Goal: Transaction & Acquisition: Purchase product/service

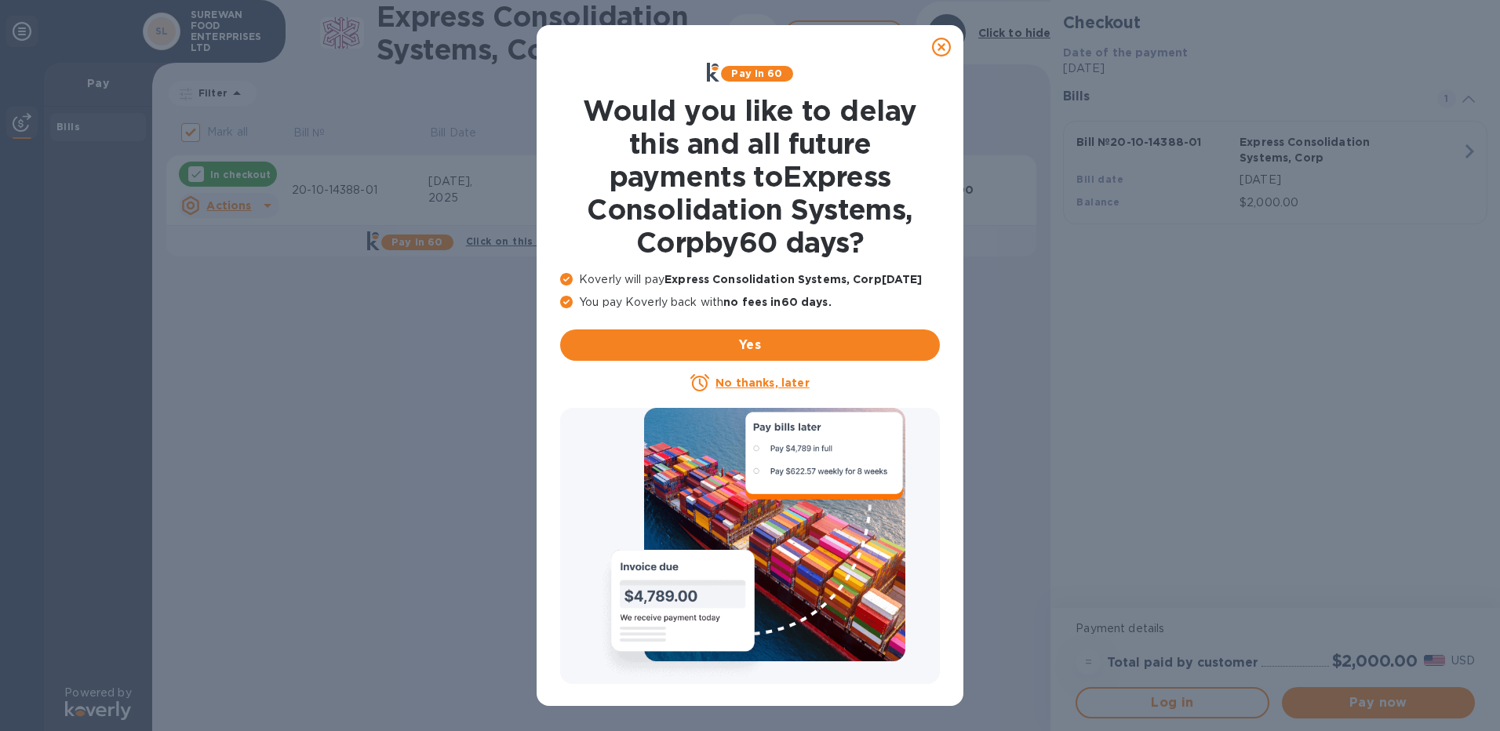
click at [948, 49] on icon at bounding box center [941, 47] width 19 height 19
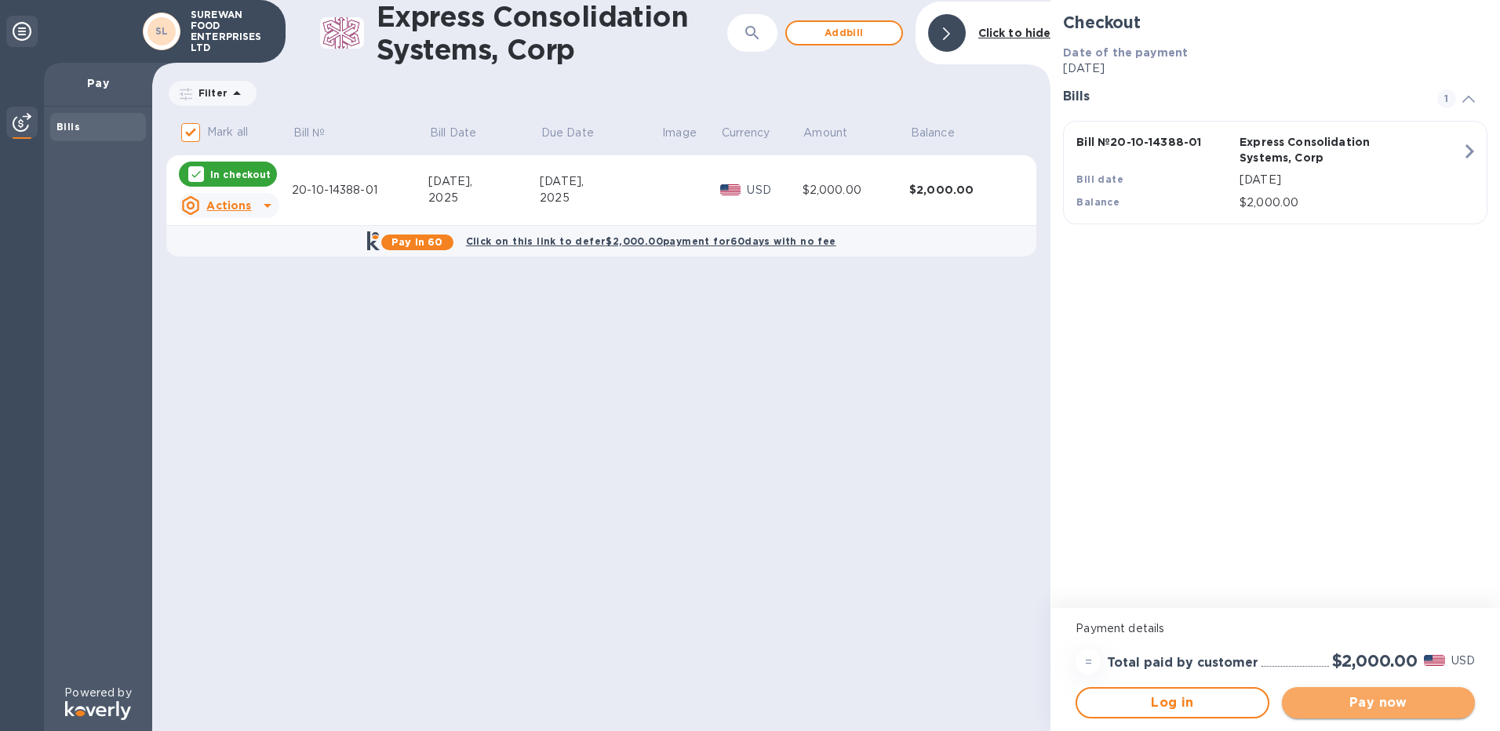
click at [1323, 690] on button "Pay now" at bounding box center [1378, 702] width 193 height 31
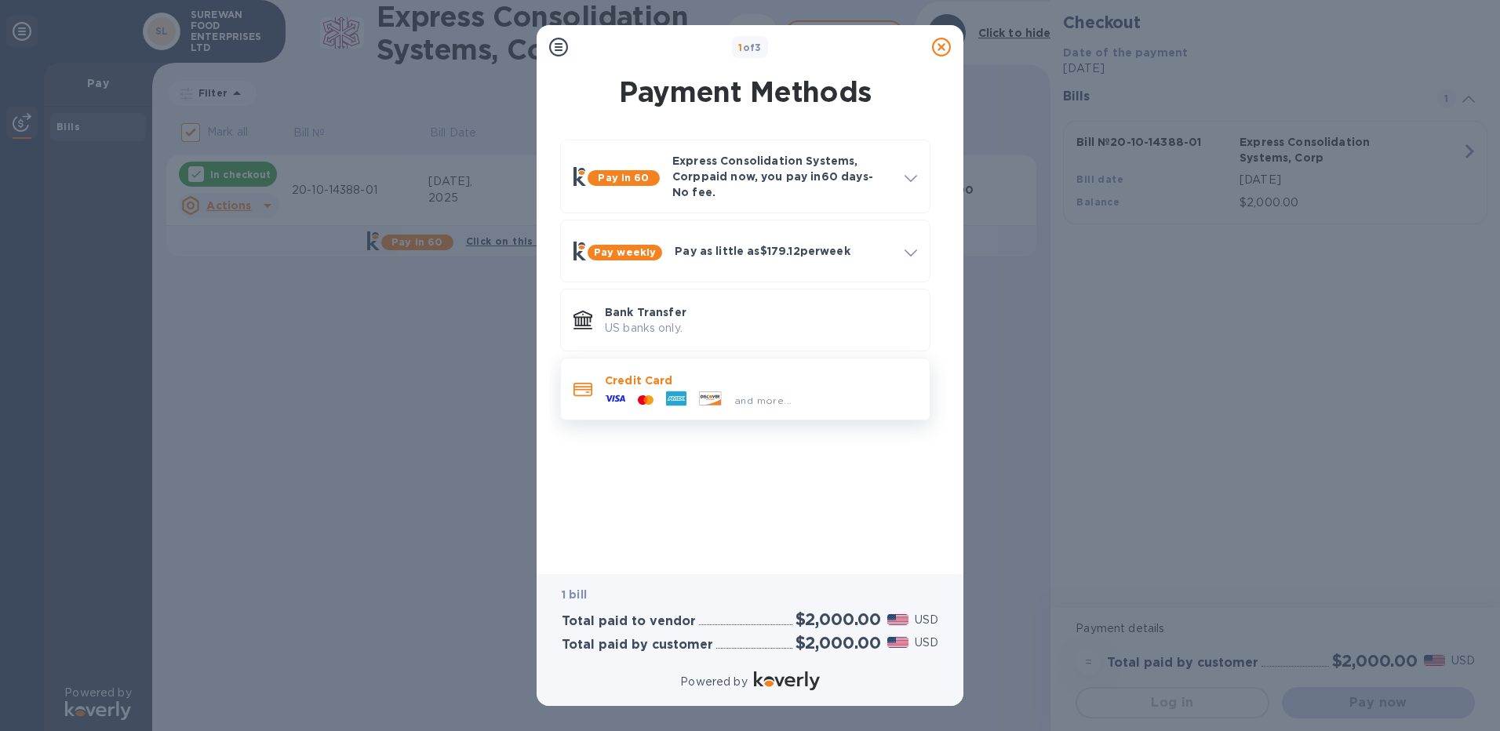
click at [643, 373] on p "Credit Card" at bounding box center [761, 381] width 312 height 16
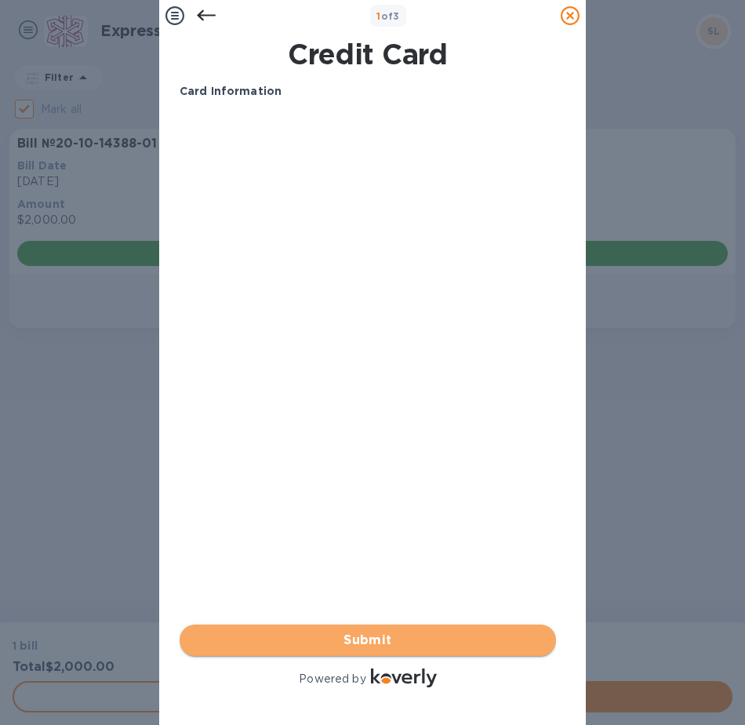
click at [476, 631] on span "Submit" at bounding box center [367, 640] width 351 height 19
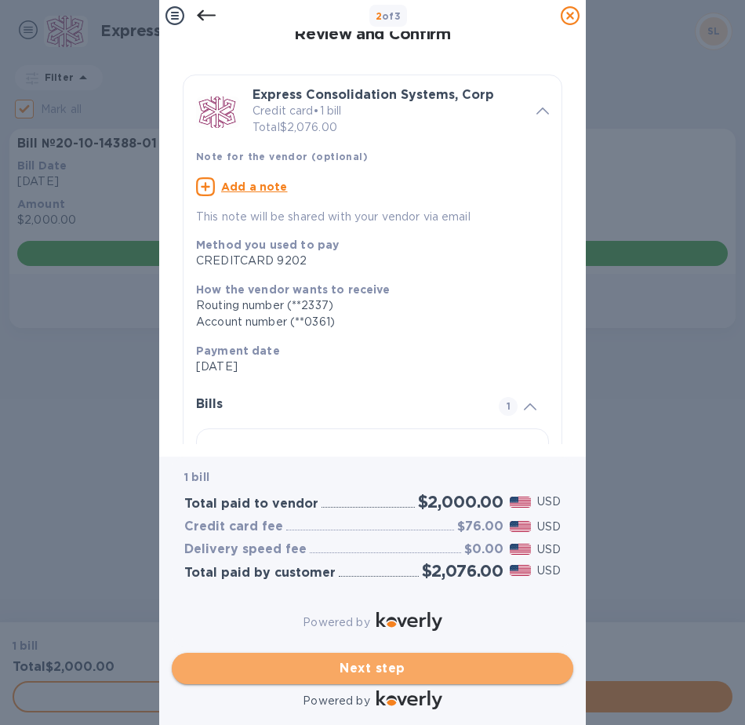
click at [424, 659] on span "Next step" at bounding box center [372, 668] width 377 height 19
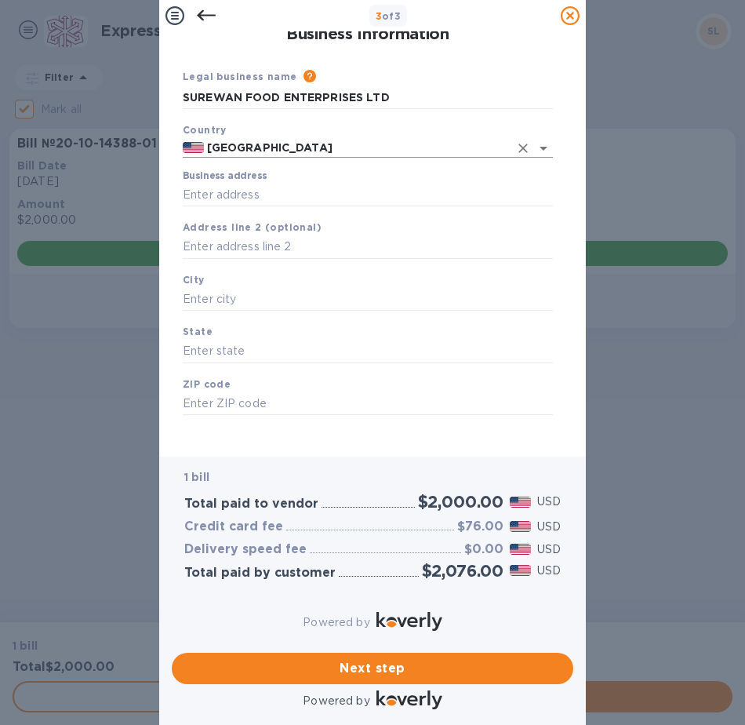
click at [291, 158] on div "[GEOGRAPHIC_DATA]" at bounding box center [368, 148] width 370 height 20
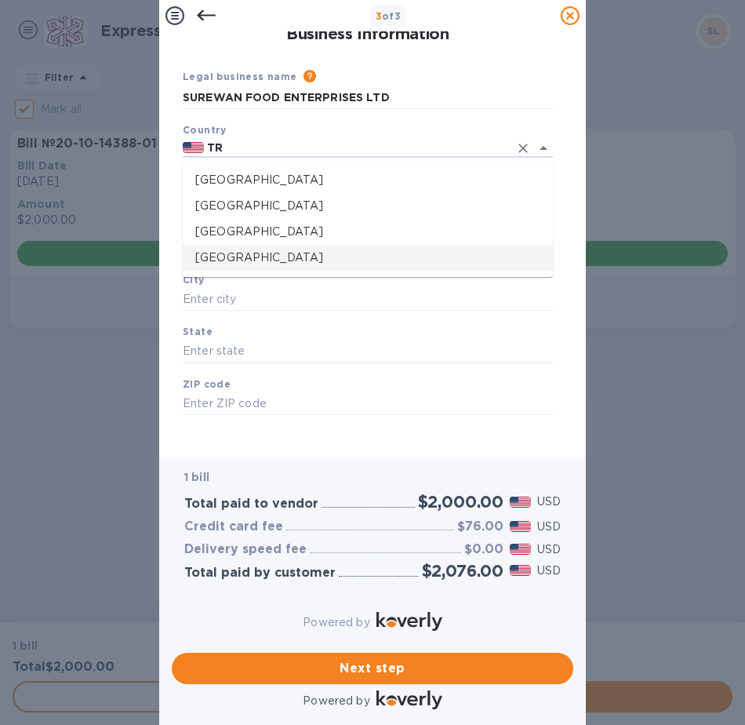
click at [282, 252] on p "[GEOGRAPHIC_DATA]" at bounding box center [367, 257] width 345 height 16
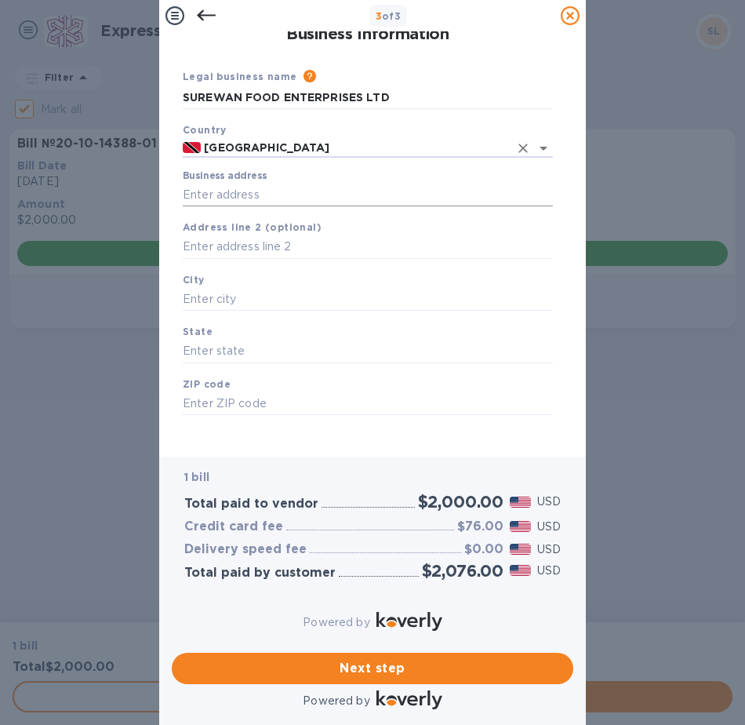
type input "[GEOGRAPHIC_DATA]"
click at [279, 195] on input "Business address" at bounding box center [368, 195] width 370 height 24
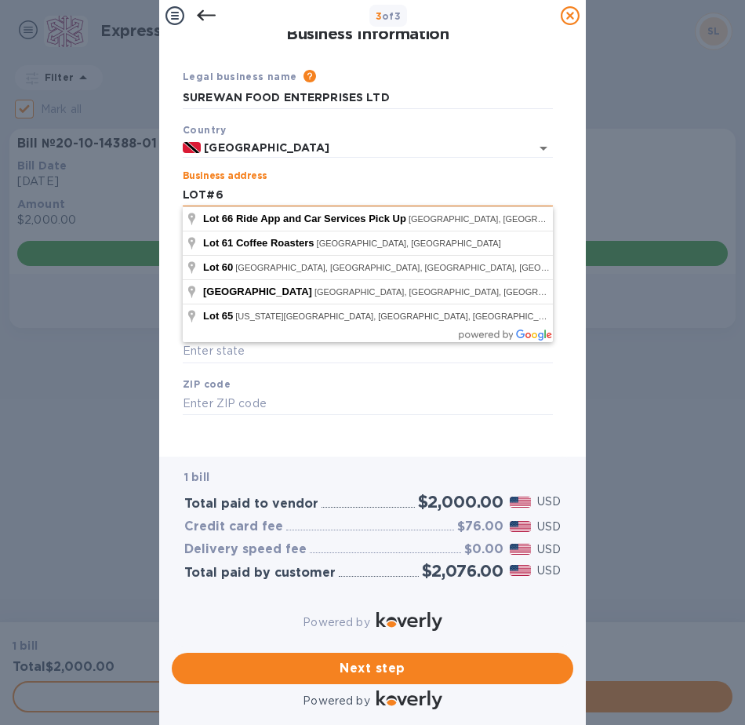
type input "LOT#6"
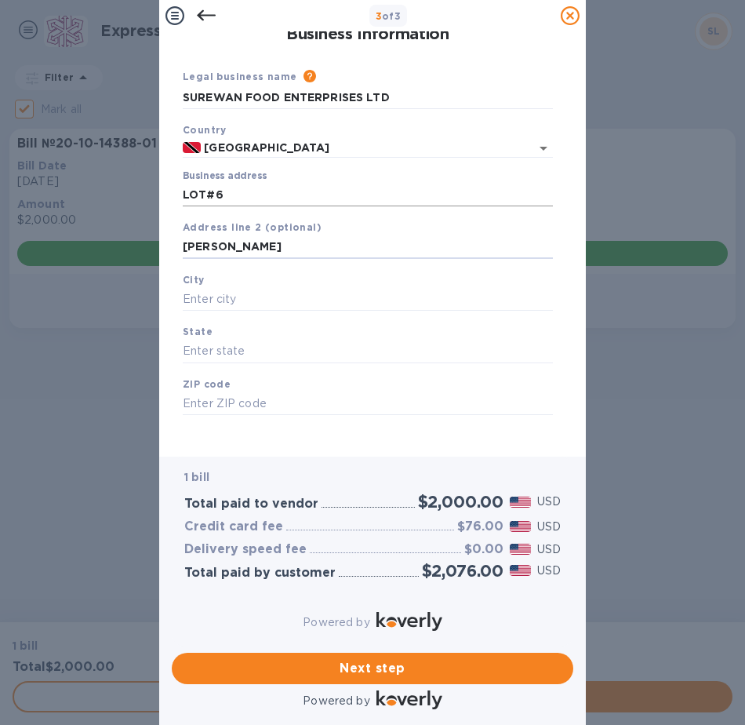
type input "[PERSON_NAME]"
type input "DEBE"
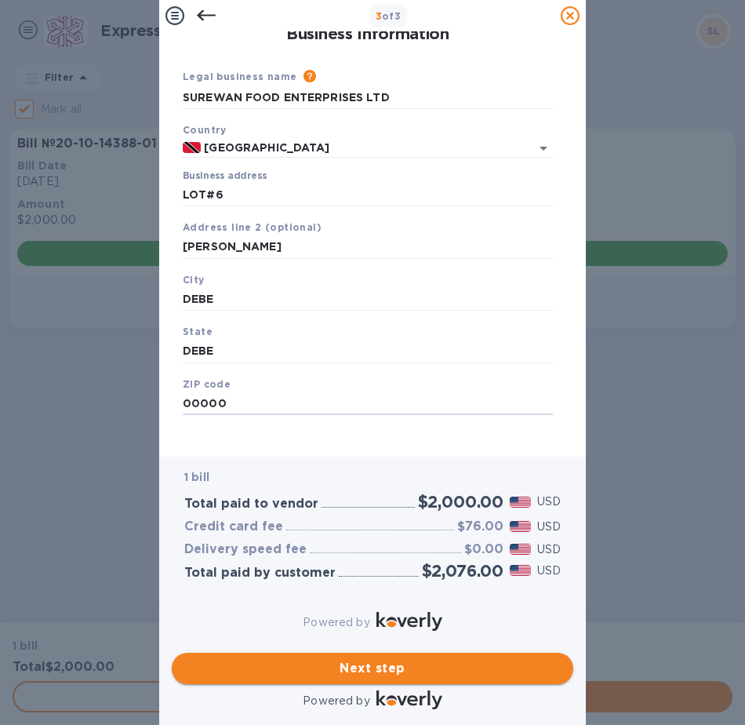
type input "00000"
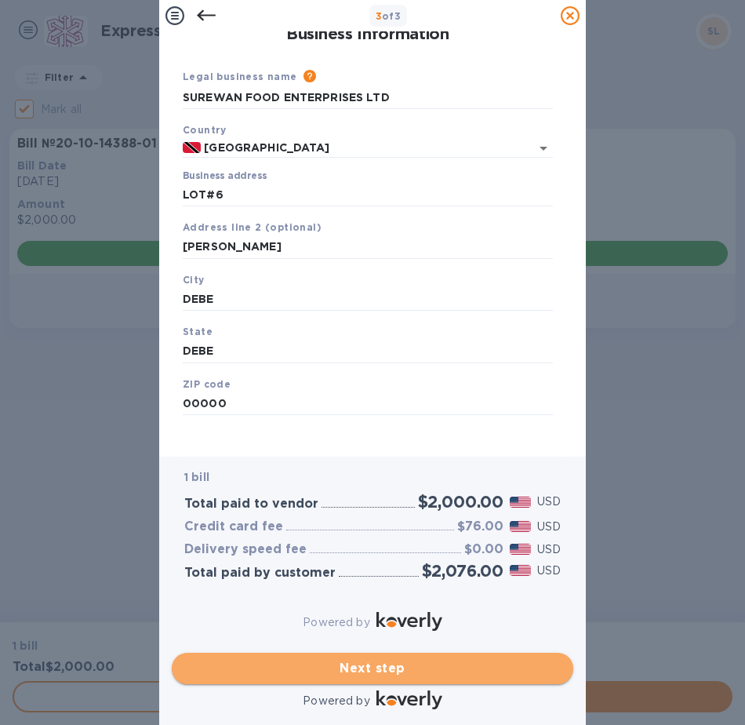
click at [447, 659] on span "Next step" at bounding box center [372, 668] width 377 height 19
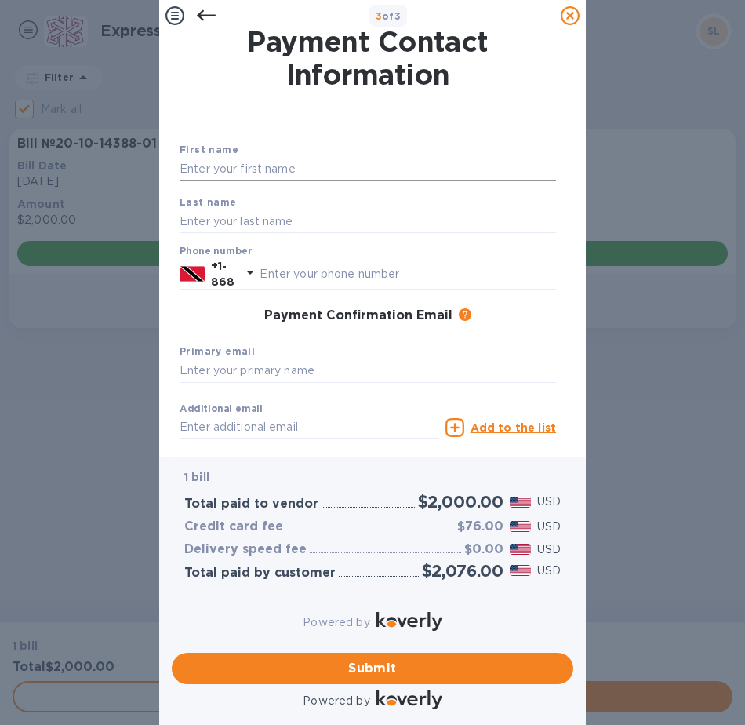
click at [368, 177] on input "text" at bounding box center [368, 170] width 377 height 24
type input "[PERSON_NAME]"
click at [211, 20] on icon at bounding box center [206, 15] width 19 height 19
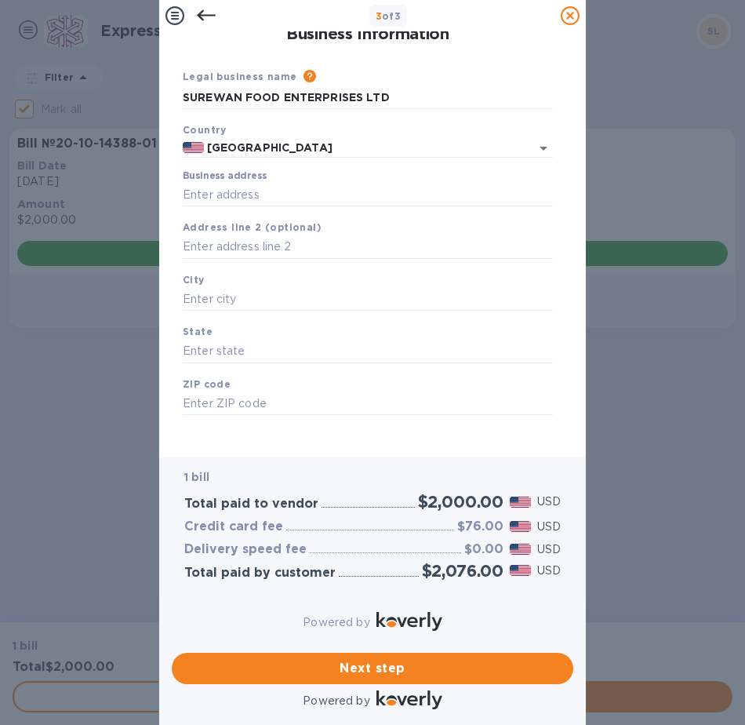
click at [212, 18] on icon at bounding box center [206, 15] width 19 height 19
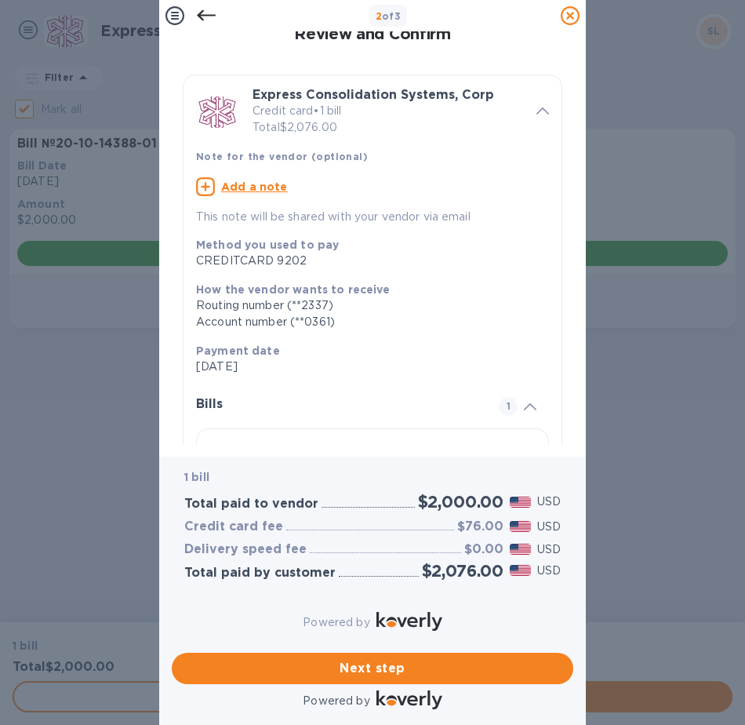
click at [213, 13] on icon at bounding box center [206, 15] width 19 height 19
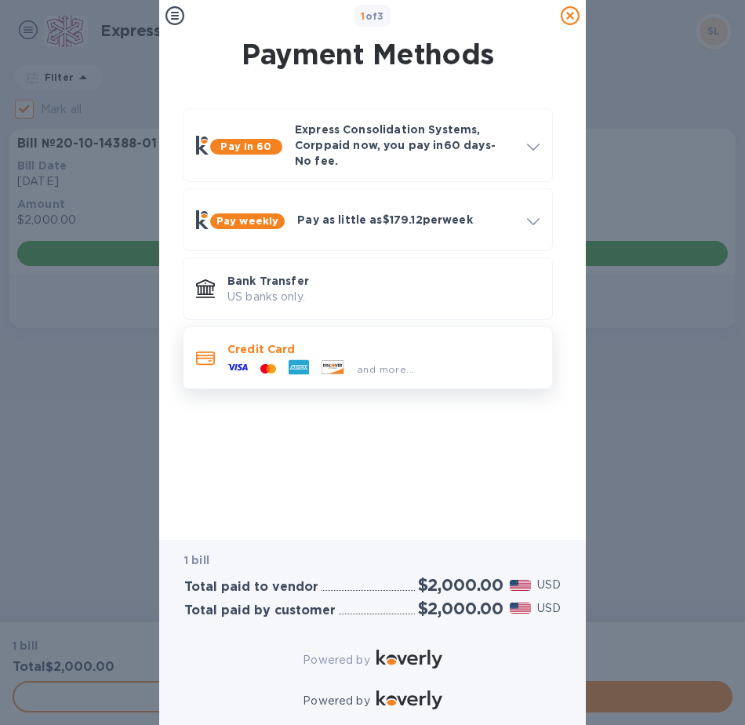
click at [306, 341] on p "Credit Card" at bounding box center [384, 349] width 312 height 16
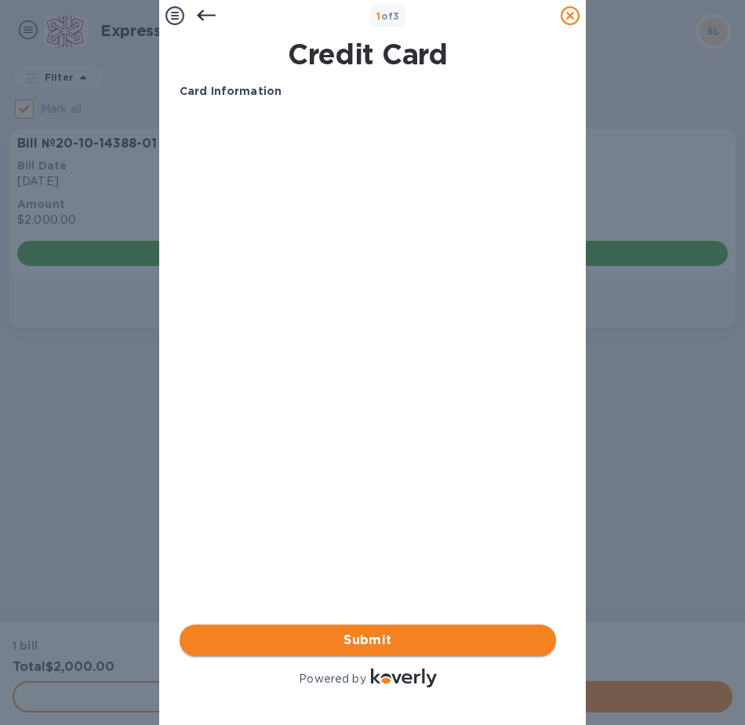
click at [481, 624] on button "Submit" at bounding box center [368, 639] width 377 height 31
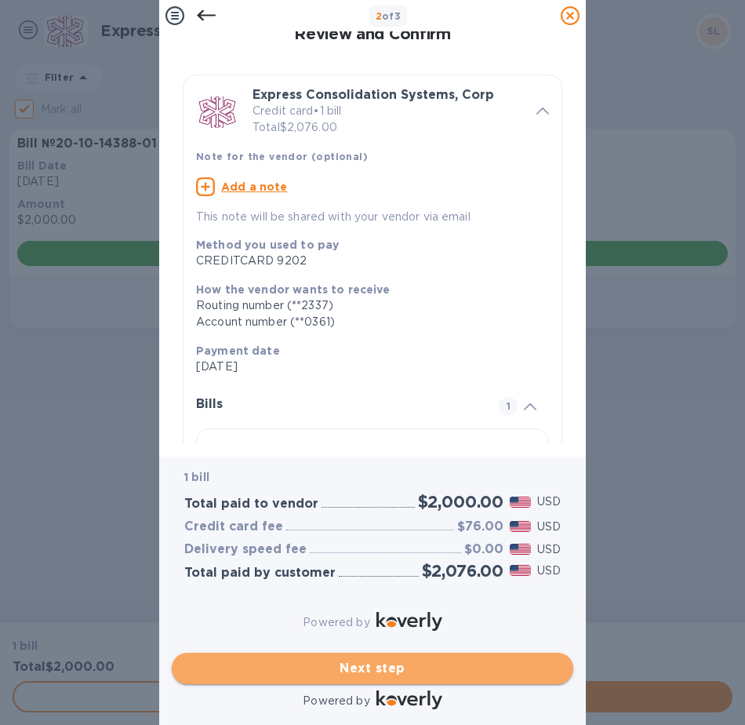
click at [475, 662] on span "Next step" at bounding box center [372, 668] width 377 height 19
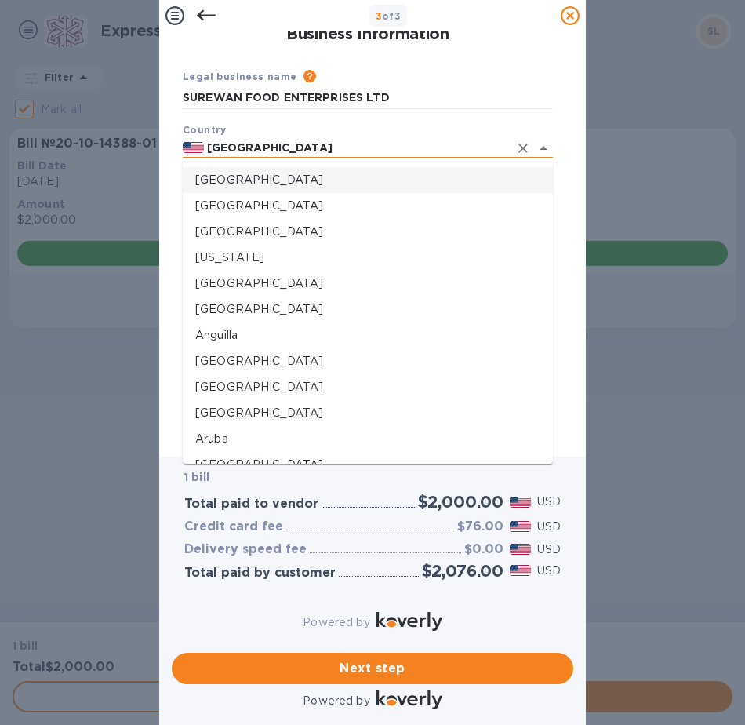
click at [354, 145] on input "[GEOGRAPHIC_DATA]" at bounding box center [356, 148] width 305 height 20
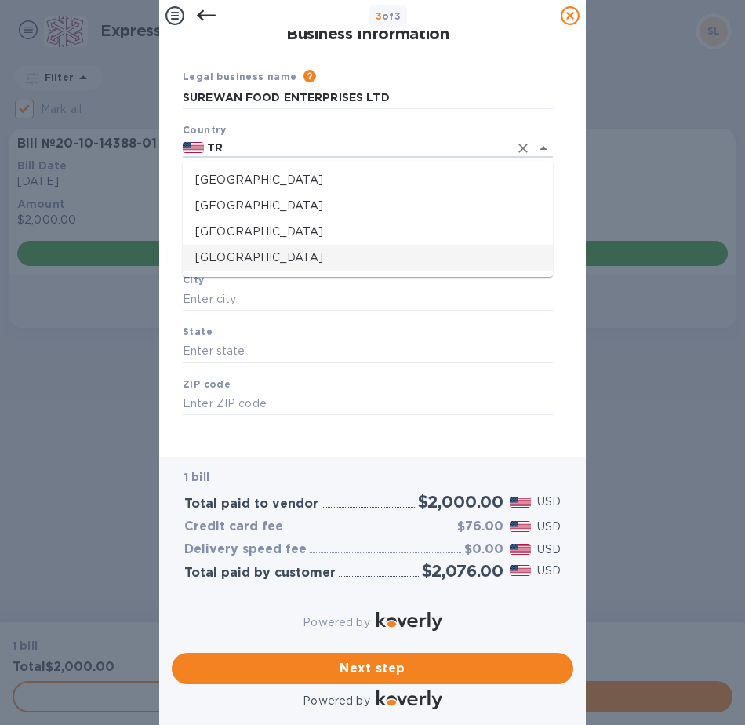
click at [335, 268] on li "[GEOGRAPHIC_DATA]" at bounding box center [368, 258] width 370 height 26
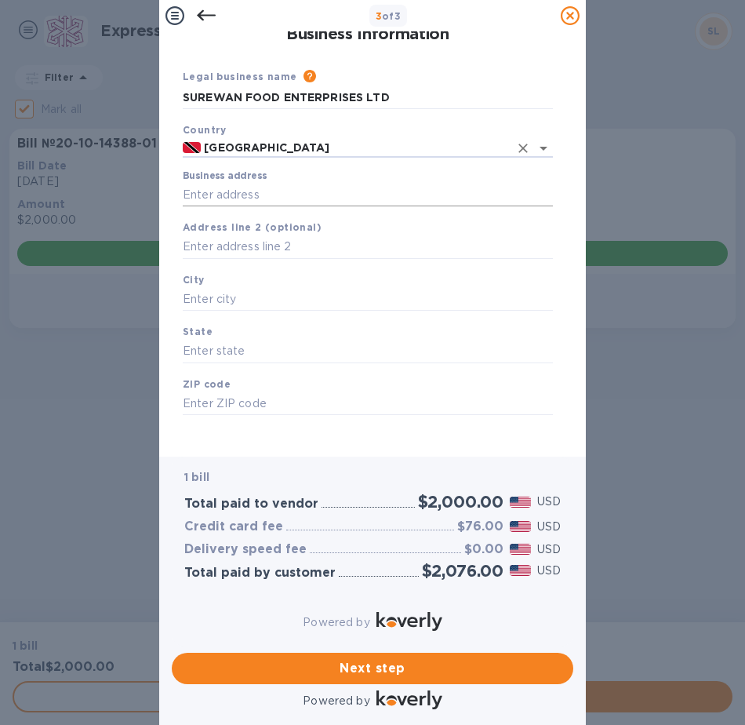
type input "[GEOGRAPHIC_DATA]"
click at [330, 187] on input "Business address" at bounding box center [368, 195] width 370 height 24
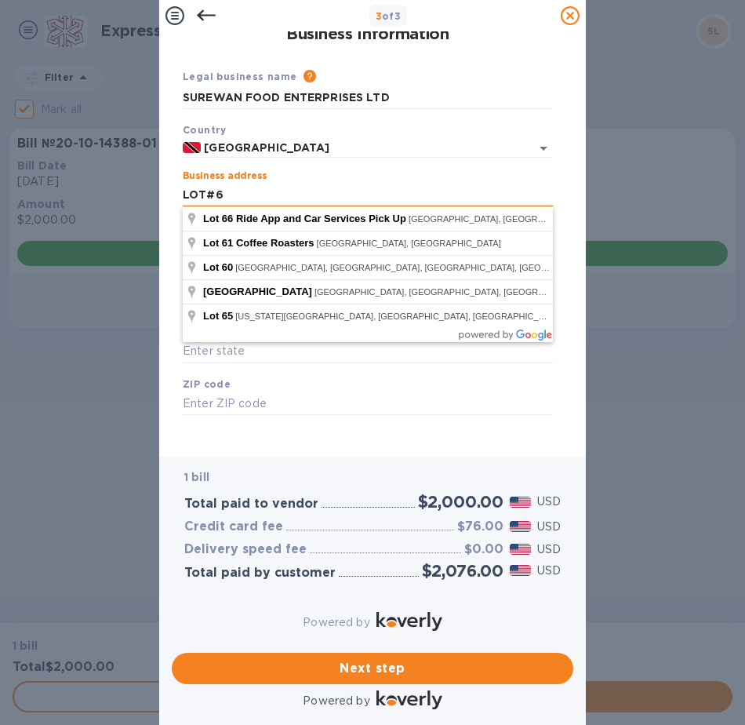
type input "LOT#6"
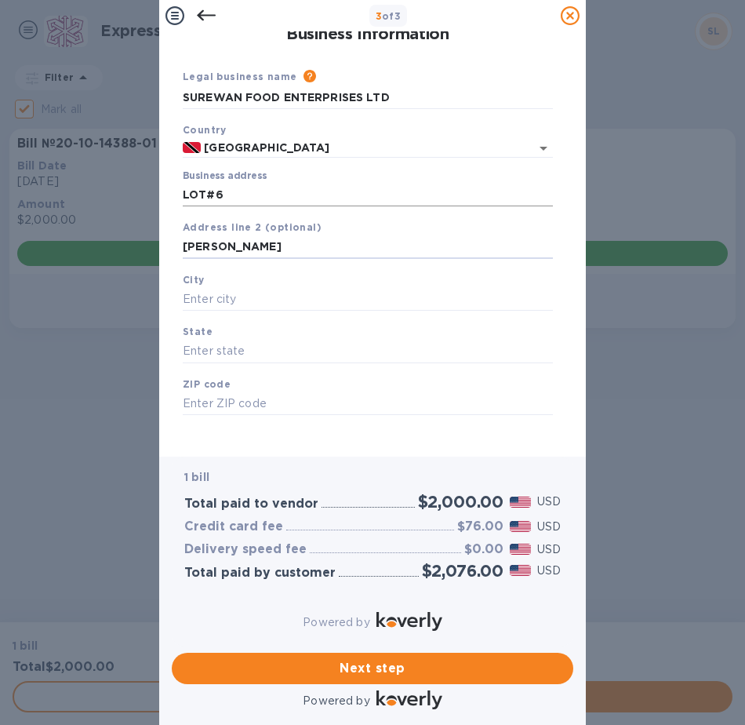
type input "[PERSON_NAME]"
type input "DEBE"
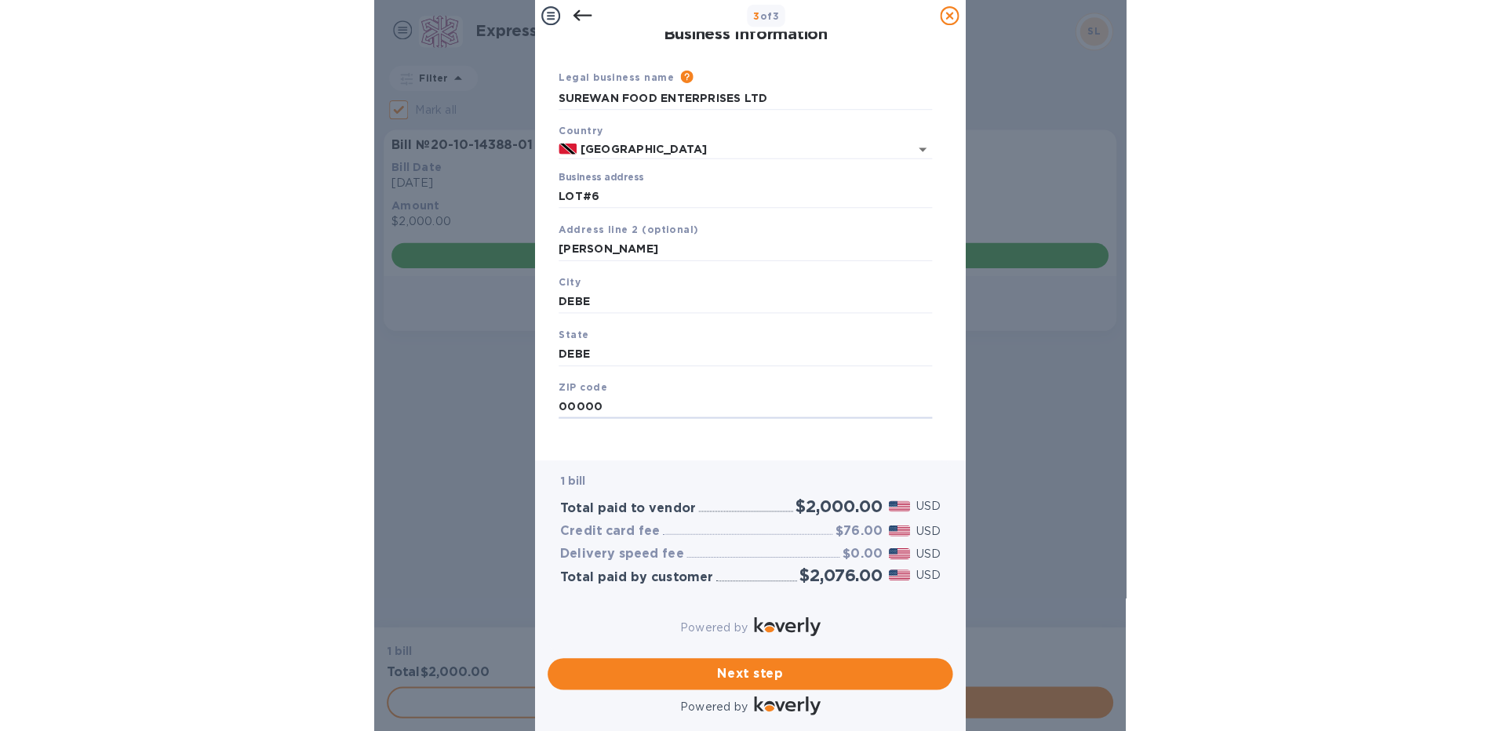
scroll to position [8, 0]
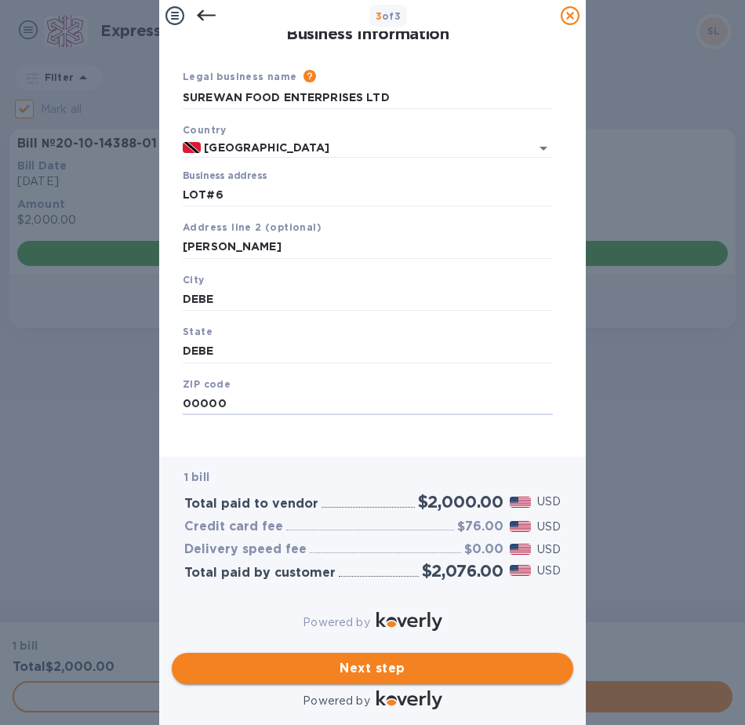
type input "00000"
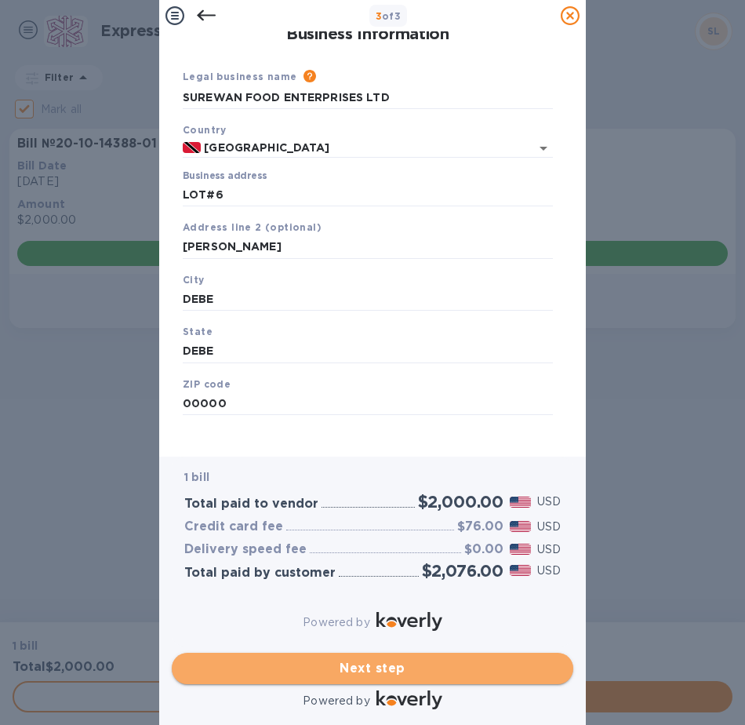
click at [446, 659] on span "Next step" at bounding box center [372, 668] width 377 height 19
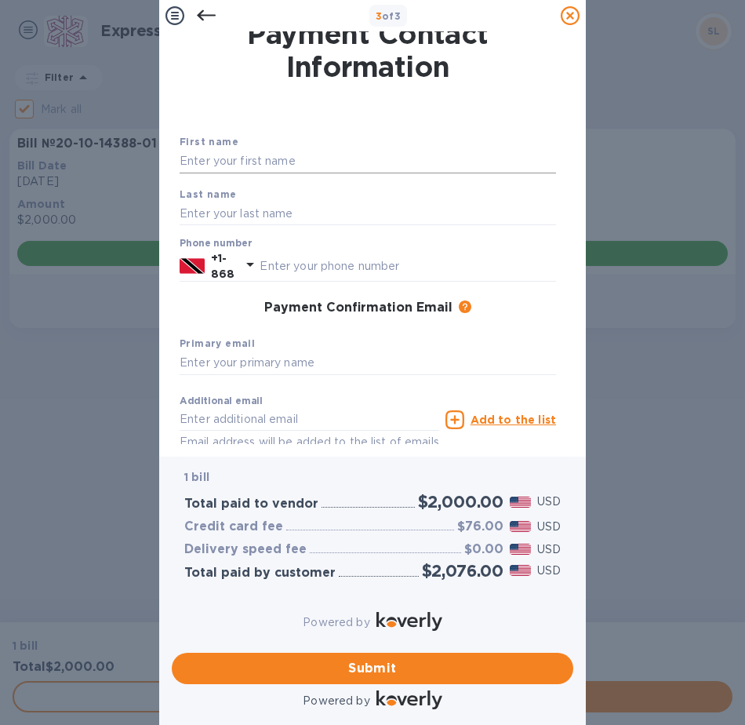
click at [253, 162] on input "text" at bounding box center [368, 162] width 377 height 24
paste input "[PERSON_NAME]"
type input "[PERSON_NAME]"
click at [271, 207] on input "text" at bounding box center [368, 214] width 377 height 24
paste input "[PERSON_NAME]"
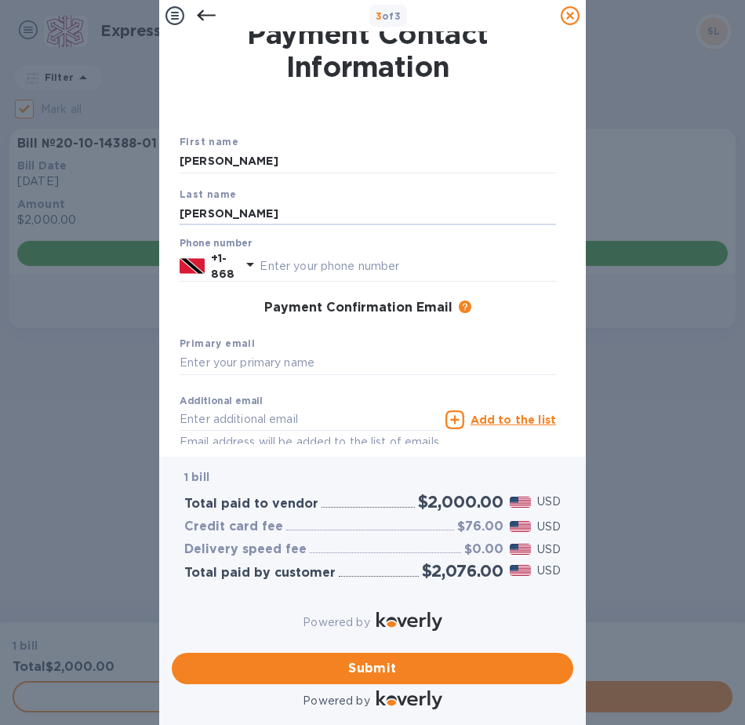
drag, startPoint x: 229, startPoint y: 213, endPoint x: -91, endPoint y: 206, distance: 320.1
click at [0, 206] on html "3 of 3 Payment Contact Information First name [PERSON_NAME] Last name [PERSON_N…" at bounding box center [372, 362] width 745 height 725
type input "[PERSON_NAME]"
click at [336, 265] on input "text" at bounding box center [408, 266] width 297 height 24
type input "32567279"
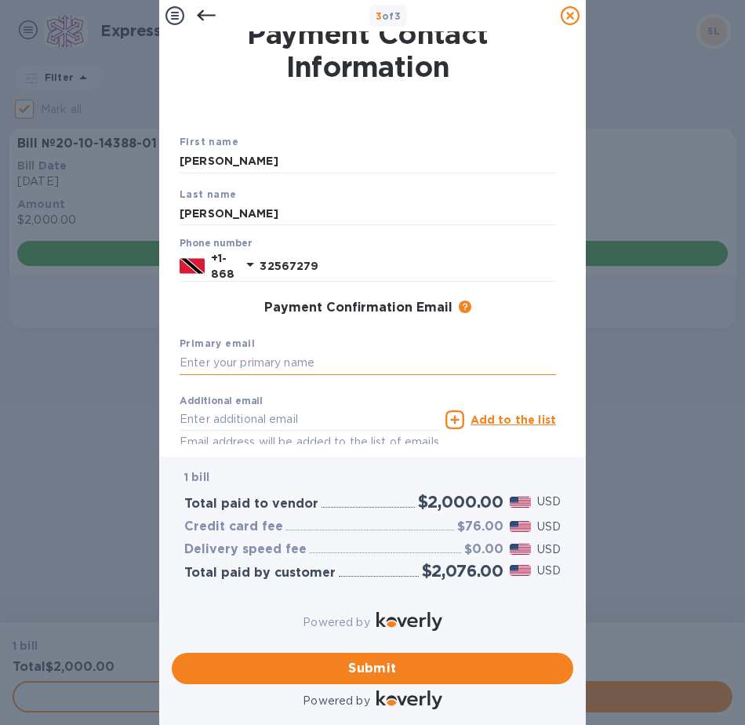
click at [403, 354] on input "text" at bounding box center [368, 363] width 377 height 24
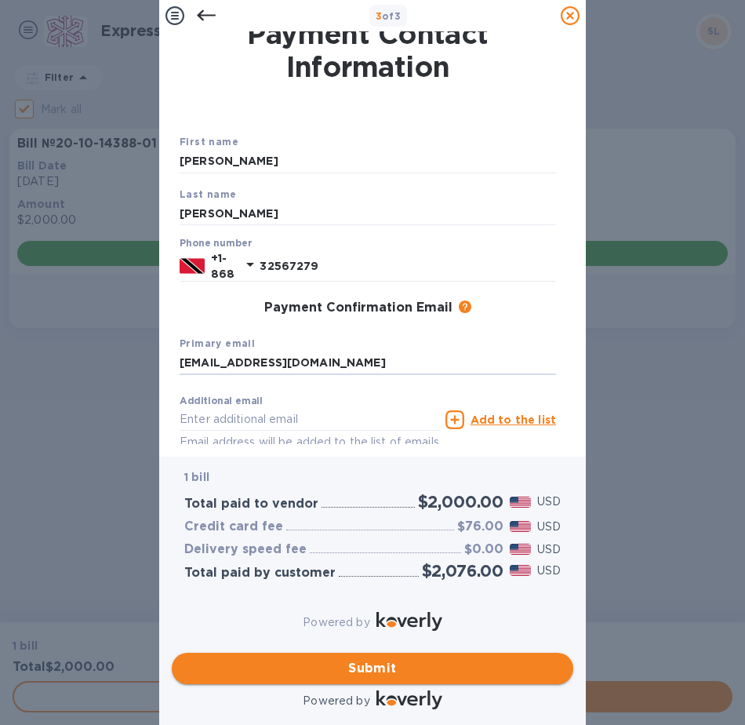
type input "[EMAIL_ADDRESS][DOMAIN_NAME]"
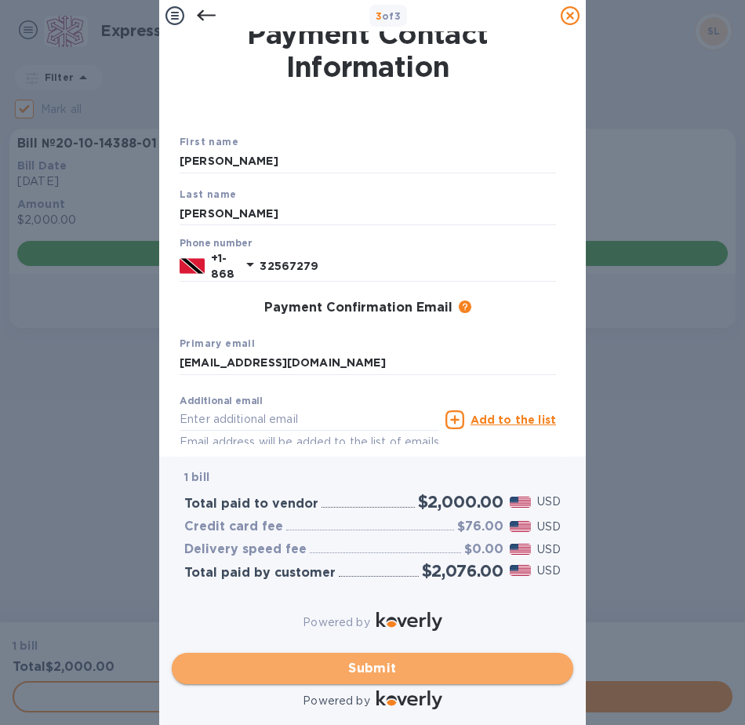
click at [375, 659] on span "Submit" at bounding box center [372, 668] width 377 height 19
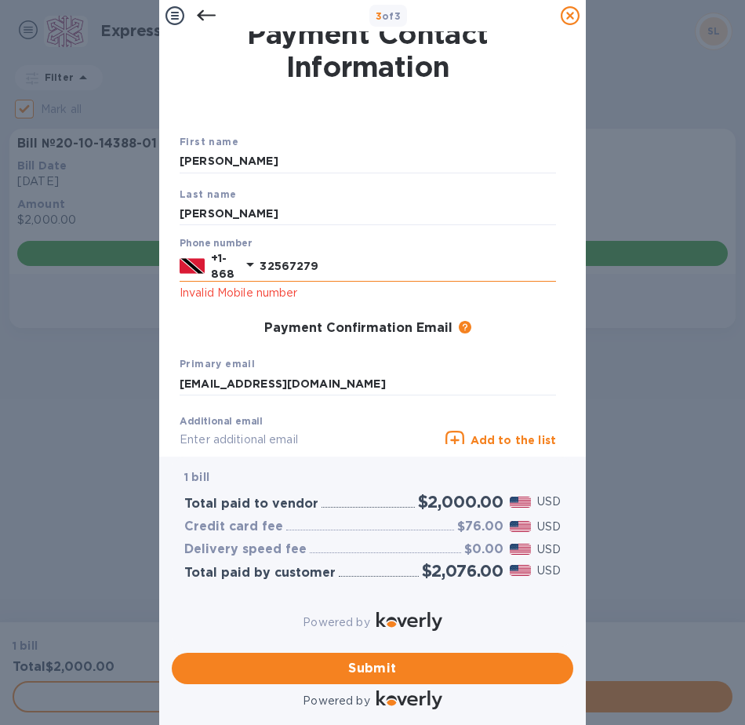
click at [285, 262] on input "32567279" at bounding box center [408, 266] width 297 height 24
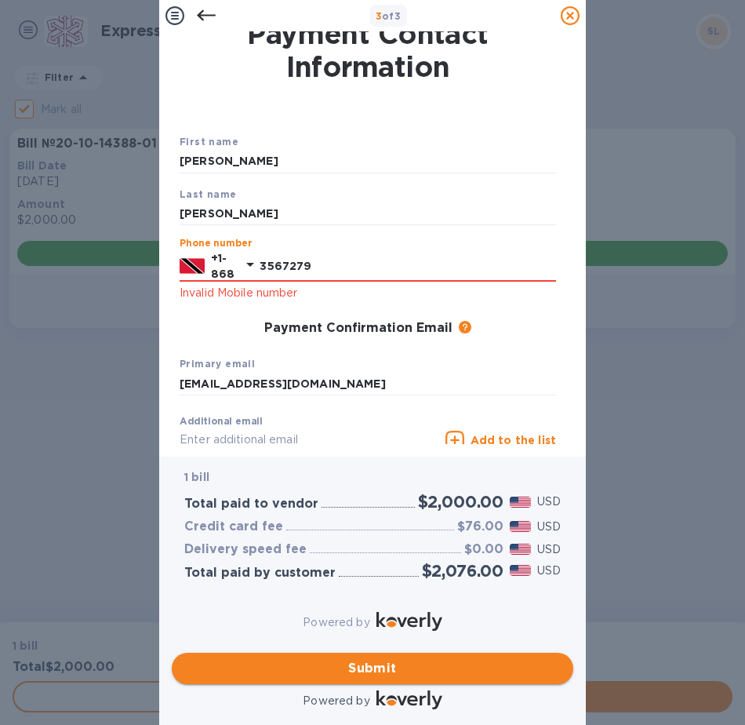
type input "3567279"
click at [401, 659] on span "Submit" at bounding box center [372, 668] width 377 height 19
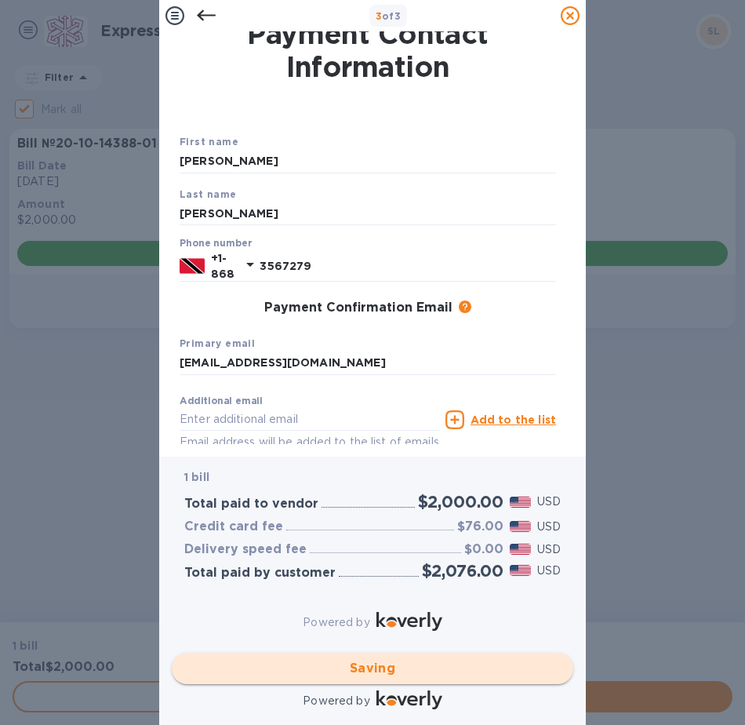
checkbox input "false"
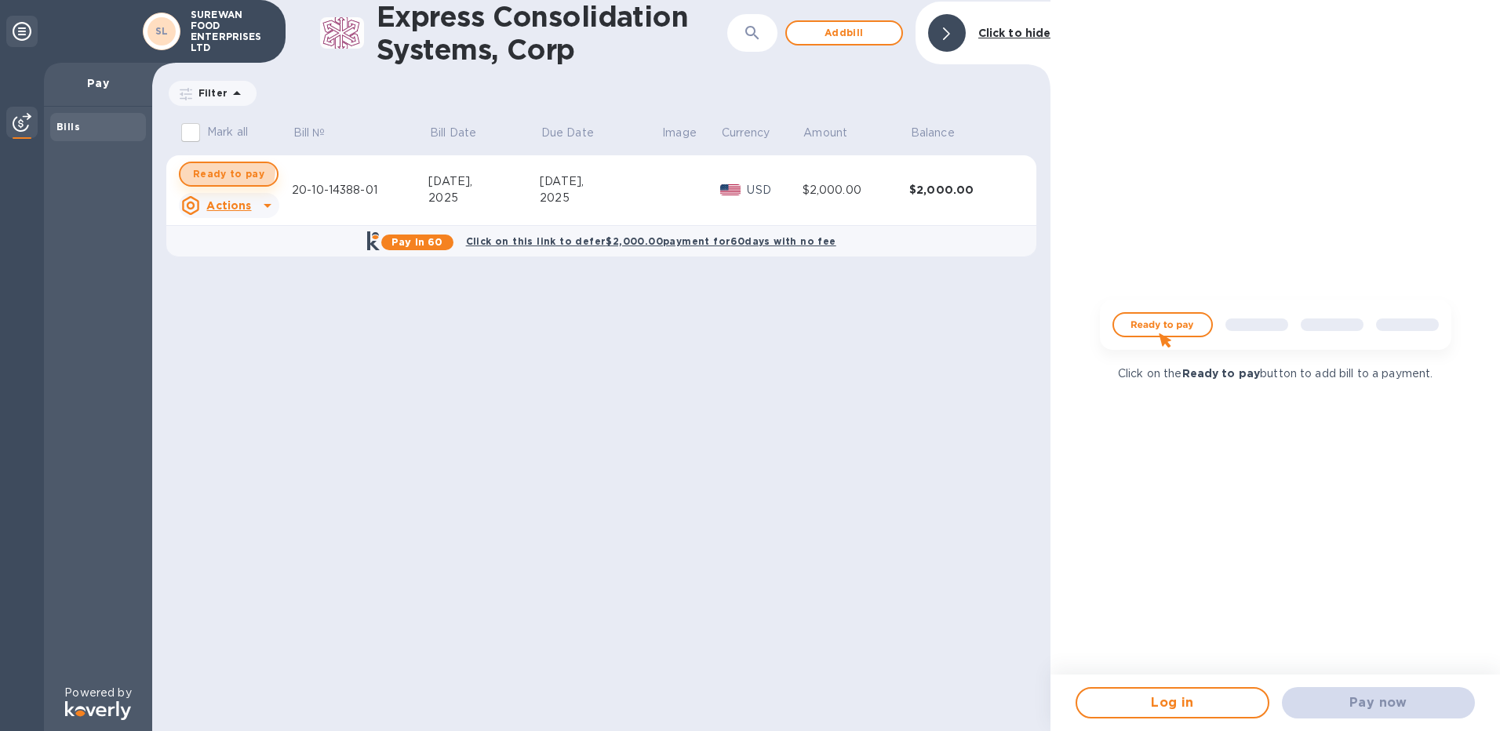
click at [217, 169] on span "Ready to pay" at bounding box center [228, 174] width 71 height 19
checkbox input "true"
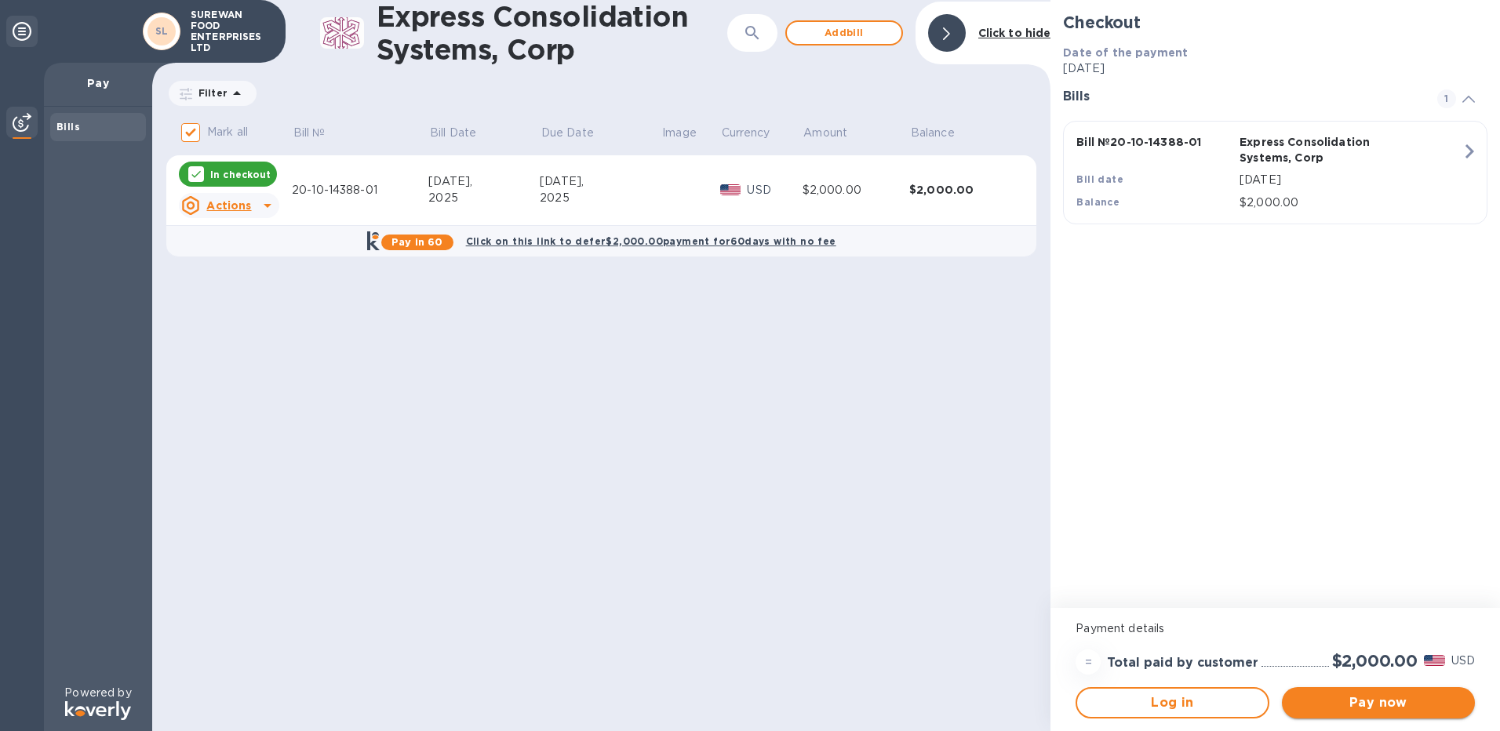
click at [1420, 703] on span "Pay now" at bounding box center [1378, 703] width 168 height 19
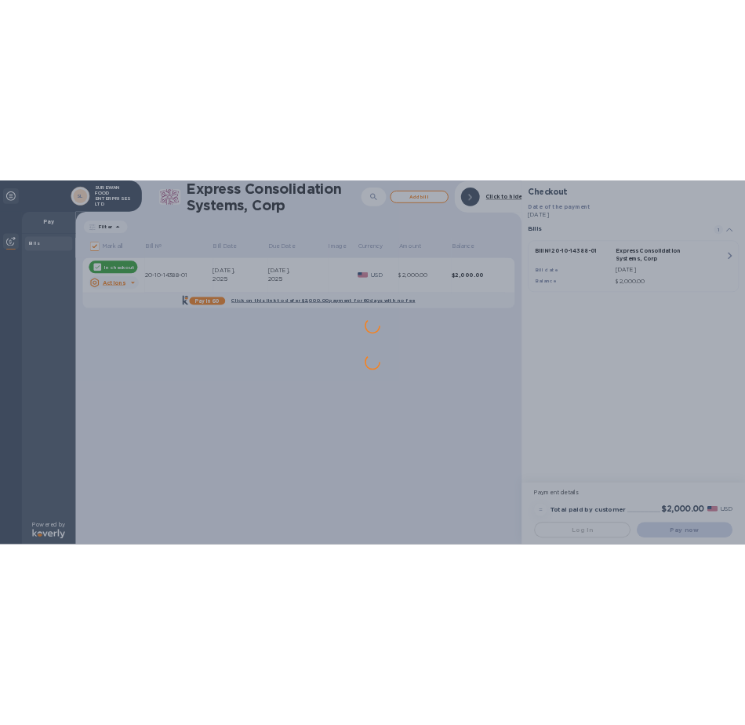
scroll to position [0, 0]
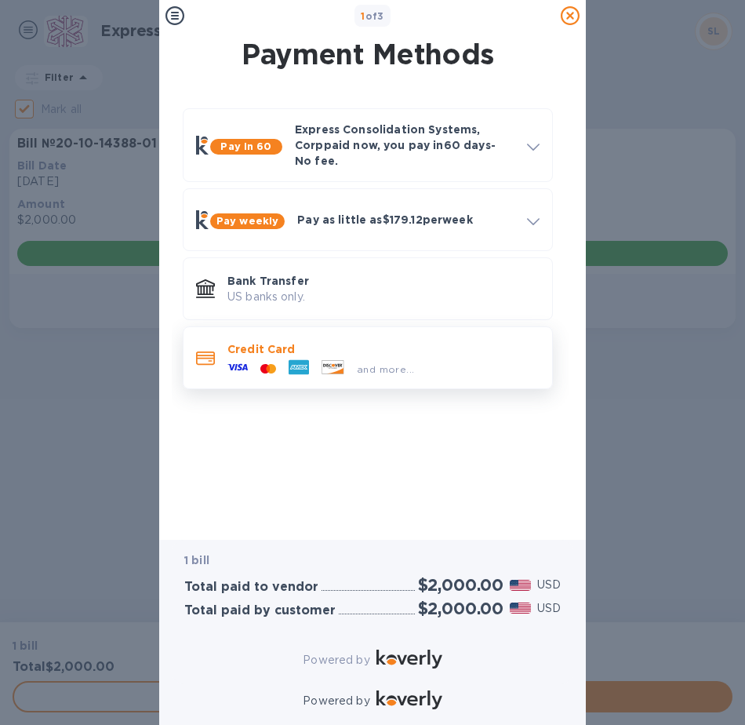
click at [474, 373] on div "Credit Card and more..." at bounding box center [368, 357] width 370 height 63
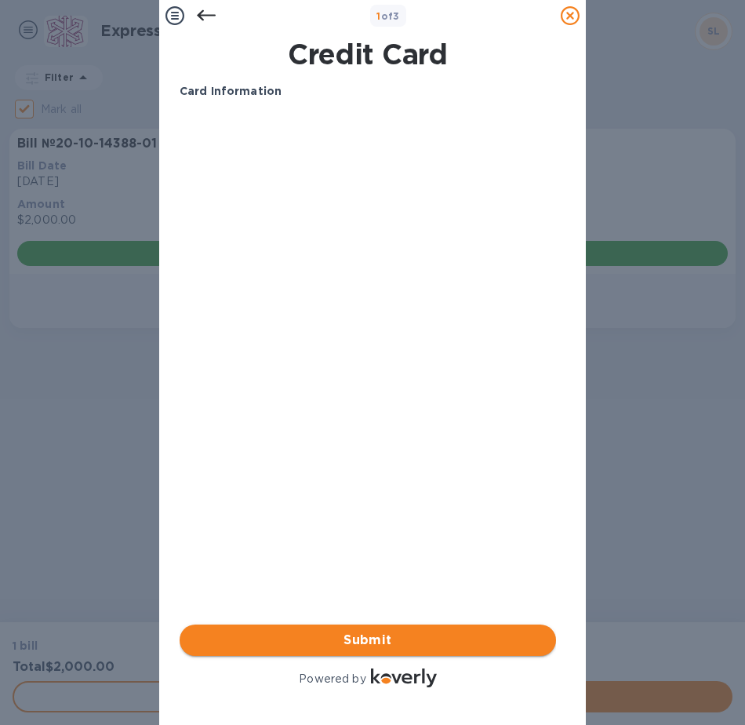
click at [478, 631] on span "Submit" at bounding box center [367, 640] width 351 height 19
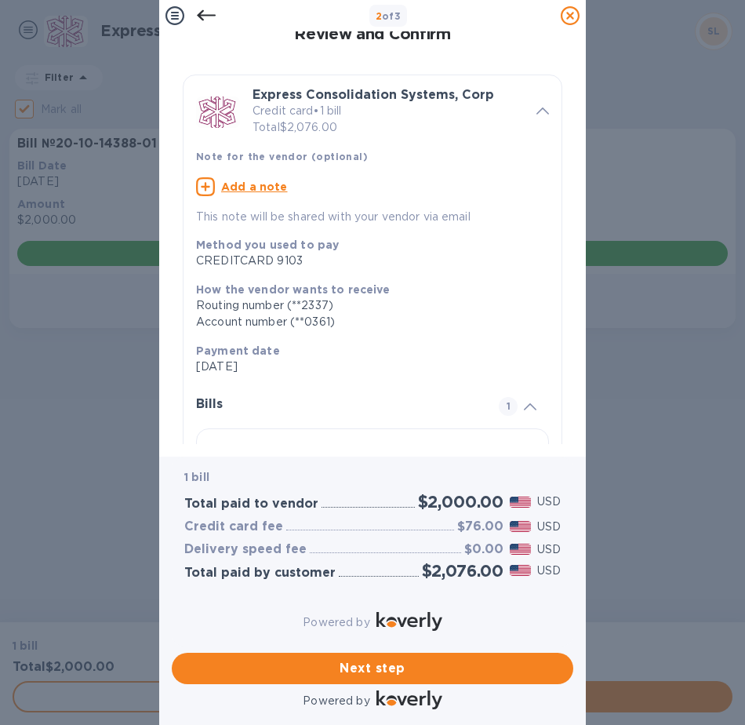
scroll to position [143, 0]
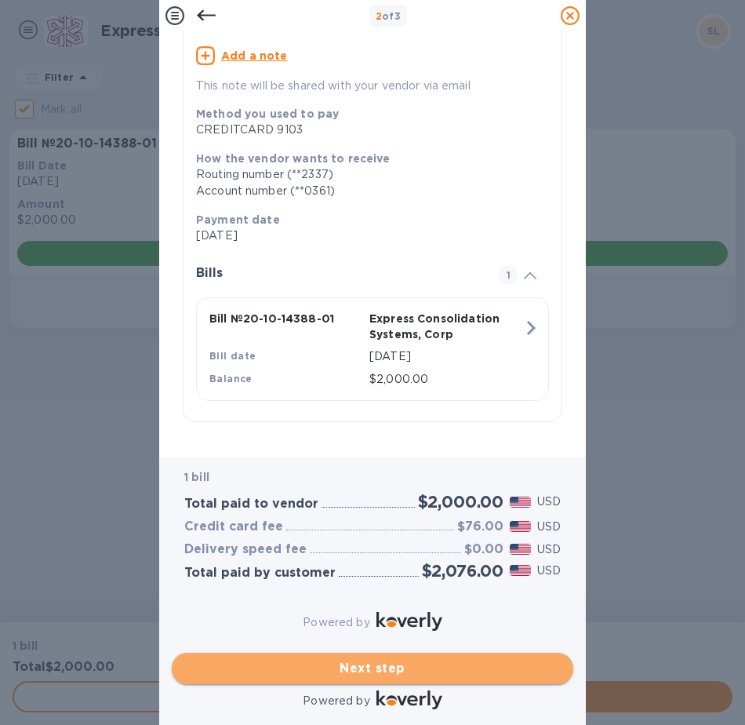
click at [440, 659] on span "Next step" at bounding box center [372, 668] width 377 height 19
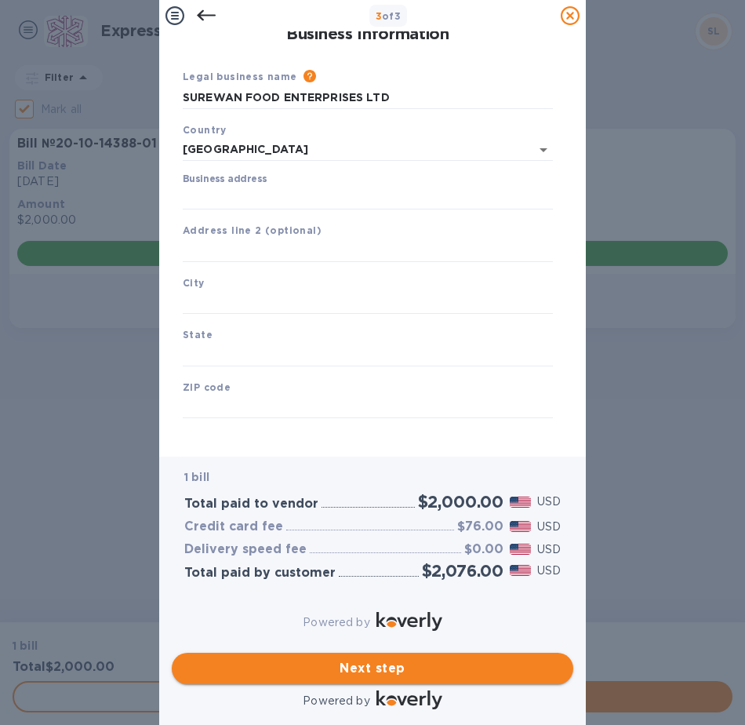
scroll to position [8, 0]
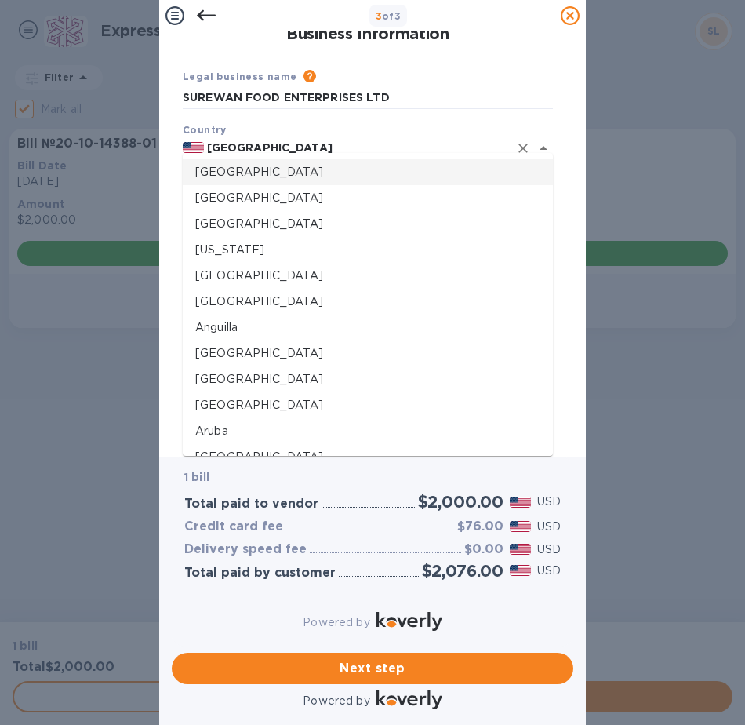
click at [278, 138] on input "[GEOGRAPHIC_DATA]" at bounding box center [356, 148] width 305 height 20
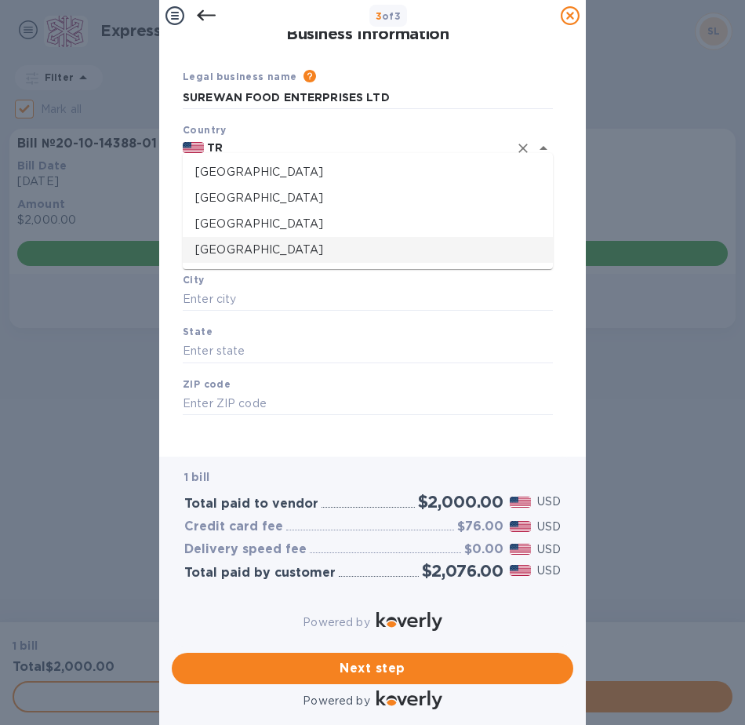
click at [324, 244] on p "[GEOGRAPHIC_DATA]" at bounding box center [367, 250] width 345 height 16
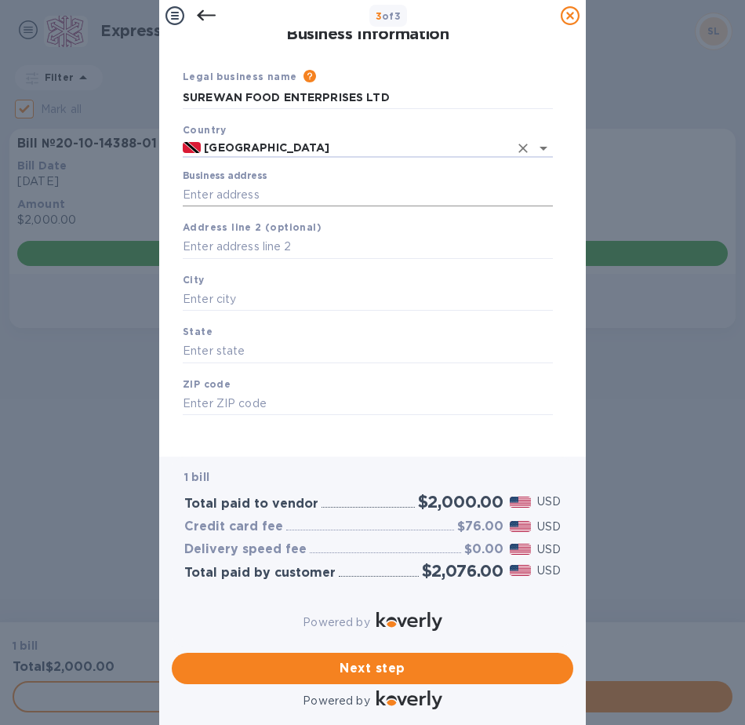
type input "[GEOGRAPHIC_DATA]"
click at [305, 198] on input "Business address" at bounding box center [368, 195] width 370 height 24
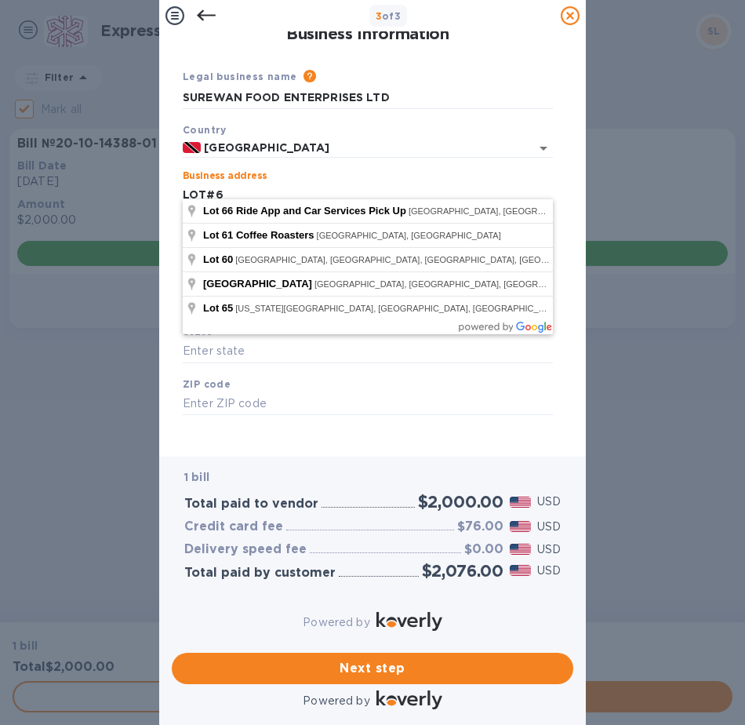
type input "LOT#6"
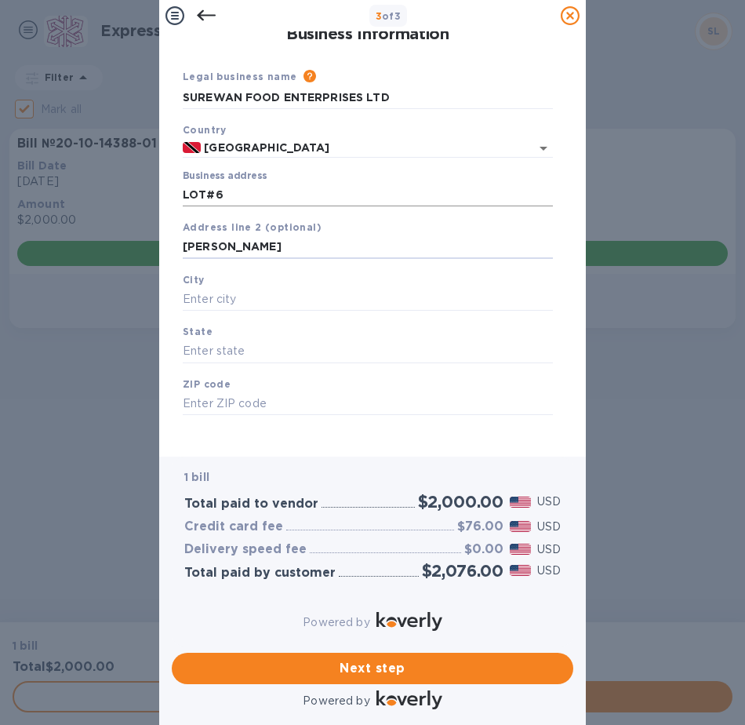
type input "[PERSON_NAME]"
type input "DEBE"
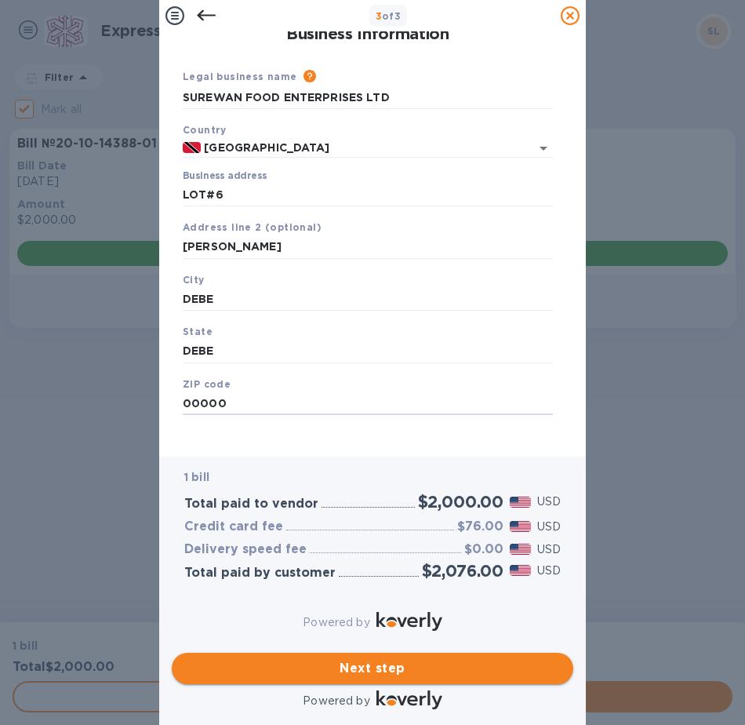
type input "00000"
click at [354, 659] on span "Next step" at bounding box center [372, 668] width 377 height 19
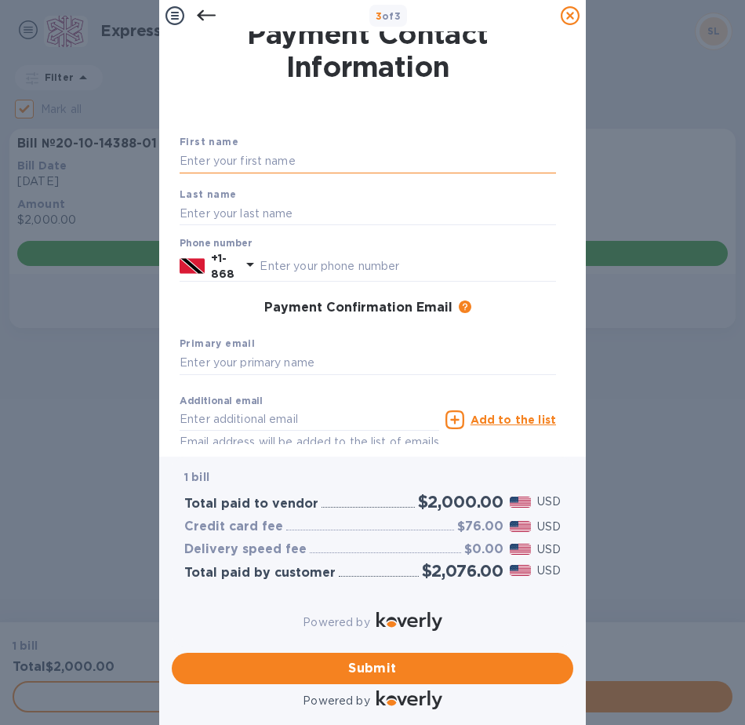
click at [301, 162] on input "text" at bounding box center [368, 162] width 377 height 24
type input "[PERSON_NAME]"
type input "SIEWCHAN"
